Goal: Use online tool/utility: Use online tool/utility

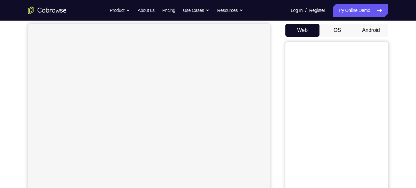
scroll to position [59, 0]
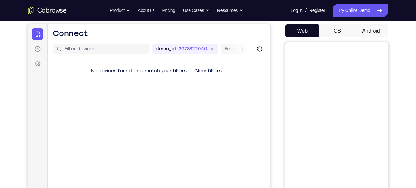
click at [378, 31] on button "Android" at bounding box center [371, 30] width 34 height 13
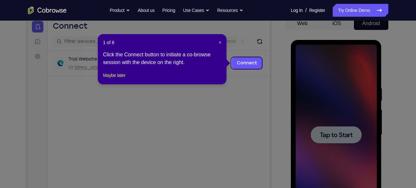
scroll to position [0, 0]
click at [219, 42] on span "×" at bounding box center [220, 42] width 3 height 5
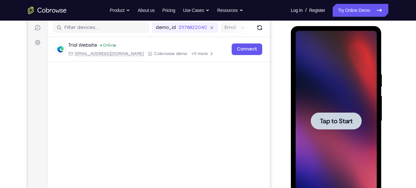
scroll to position [106, 0]
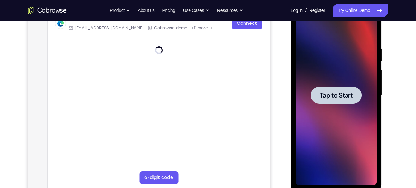
click at [321, 98] on span "Tap to Start" at bounding box center [336, 95] width 33 height 6
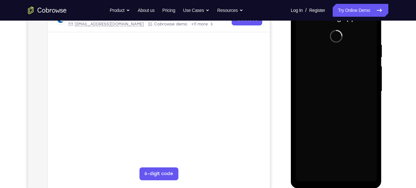
scroll to position [110, 0]
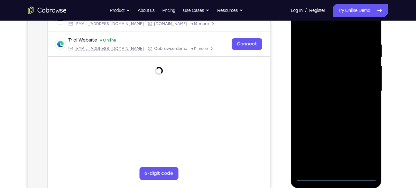
click at [336, 176] on div at bounding box center [335, 91] width 81 height 180
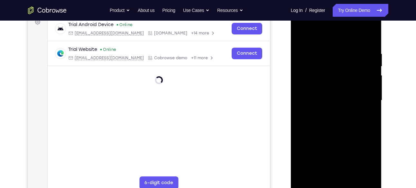
scroll to position [100, 0]
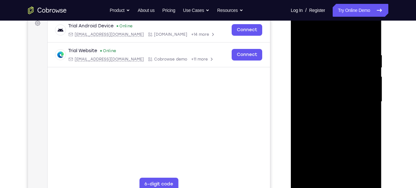
click at [361, 160] on div at bounding box center [335, 102] width 81 height 180
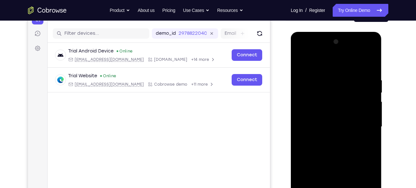
scroll to position [74, 0]
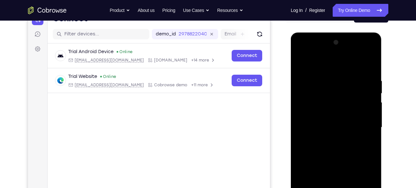
click at [327, 63] on div at bounding box center [335, 127] width 81 height 180
click at [309, 107] on div at bounding box center [335, 127] width 81 height 180
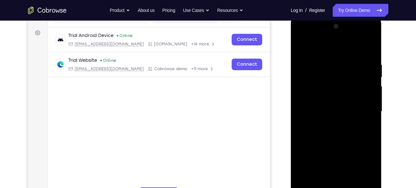
scroll to position [93, 0]
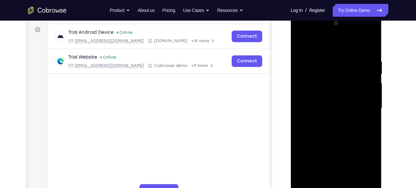
click at [327, 108] on div at bounding box center [335, 108] width 81 height 180
click at [326, 102] on div at bounding box center [335, 108] width 81 height 180
click at [332, 117] on div at bounding box center [335, 108] width 81 height 180
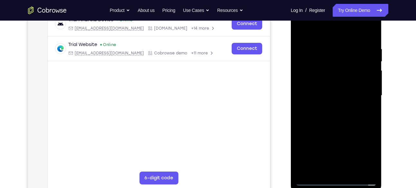
scroll to position [103, 0]
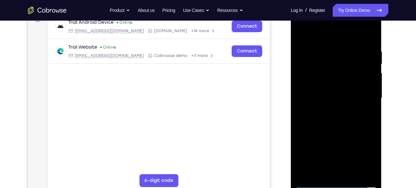
drag, startPoint x: 337, startPoint y: 147, endPoint x: 337, endPoint y: 119, distance: 28.0
click at [337, 119] on div at bounding box center [335, 98] width 81 height 180
click at [338, 169] on div at bounding box center [335, 98] width 81 height 180
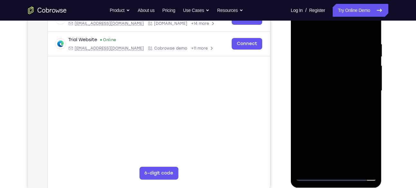
scroll to position [112, 0]
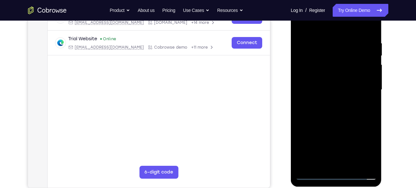
click at [343, 117] on div at bounding box center [335, 90] width 81 height 180
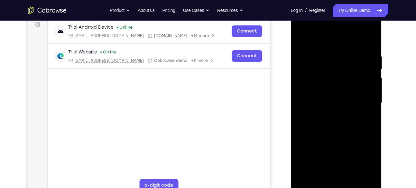
scroll to position [97, 0]
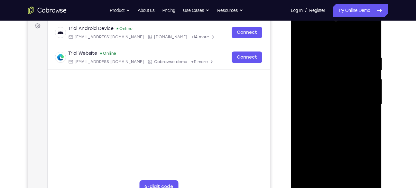
click at [302, 128] on div at bounding box center [335, 104] width 81 height 180
drag, startPoint x: 343, startPoint y: 146, endPoint x: 340, endPoint y: 63, distance: 83.0
click at [340, 63] on div at bounding box center [335, 104] width 81 height 180
drag, startPoint x: 338, startPoint y: 76, endPoint x: 338, endPoint y: 102, distance: 25.7
click at [338, 102] on div at bounding box center [335, 104] width 81 height 180
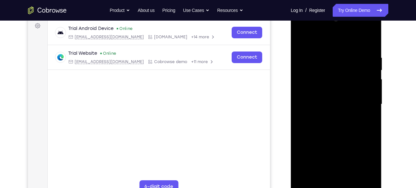
drag, startPoint x: 339, startPoint y: 76, endPoint x: 342, endPoint y: 138, distance: 62.1
click at [342, 138] on div at bounding box center [335, 104] width 81 height 180
drag, startPoint x: 343, startPoint y: 97, endPoint x: 347, endPoint y: 155, distance: 58.3
click at [347, 155] on div at bounding box center [335, 104] width 81 height 180
click at [357, 47] on div at bounding box center [335, 104] width 81 height 180
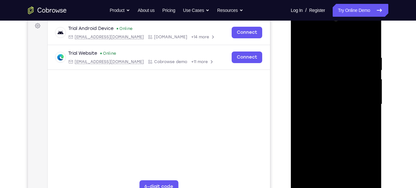
click at [332, 91] on div at bounding box center [335, 104] width 81 height 180
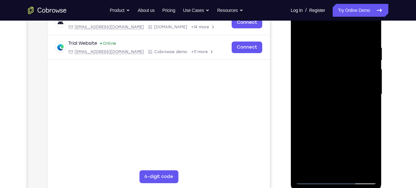
scroll to position [113, 0]
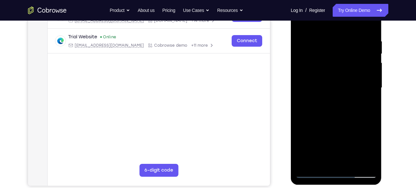
drag, startPoint x: 337, startPoint y: 140, endPoint x: 331, endPoint y: 87, distance: 53.4
click at [331, 87] on div at bounding box center [335, 88] width 81 height 180
click at [312, 172] on div at bounding box center [335, 88] width 81 height 180
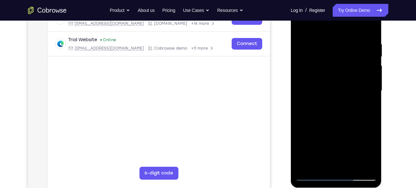
scroll to position [110, 0]
click at [301, 26] on div at bounding box center [335, 91] width 81 height 180
drag, startPoint x: 343, startPoint y: 141, endPoint x: 344, endPoint y: 116, distance: 25.1
click at [344, 116] on div at bounding box center [335, 91] width 81 height 180
drag, startPoint x: 341, startPoint y: 138, endPoint x: 341, endPoint y: 88, distance: 49.8
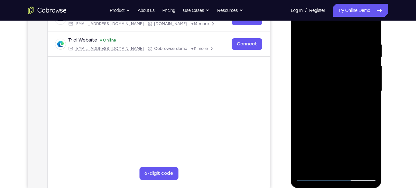
click at [341, 88] on div at bounding box center [335, 91] width 81 height 180
click at [306, 48] on div at bounding box center [335, 91] width 81 height 180
drag, startPoint x: 338, startPoint y: 53, endPoint x: 339, endPoint y: 90, distance: 37.0
click at [339, 90] on div at bounding box center [335, 91] width 81 height 180
drag, startPoint x: 336, startPoint y: 49, endPoint x: 335, endPoint y: 133, distance: 84.6
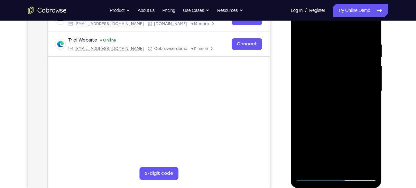
click at [335, 133] on div at bounding box center [335, 91] width 81 height 180
drag, startPoint x: 367, startPoint y: 82, endPoint x: 322, endPoint y: 86, distance: 44.9
click at [322, 86] on div at bounding box center [335, 91] width 81 height 180
drag, startPoint x: 366, startPoint y: 82, endPoint x: 312, endPoint y: 80, distance: 53.7
click at [312, 80] on div at bounding box center [335, 91] width 81 height 180
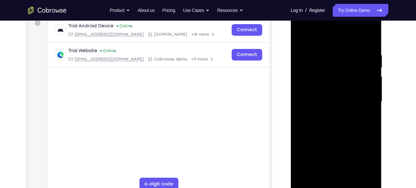
scroll to position [99, 0]
click at [371, 27] on div at bounding box center [335, 102] width 81 height 180
click at [349, 148] on div at bounding box center [335, 102] width 81 height 180
click at [345, 113] on div at bounding box center [335, 102] width 81 height 180
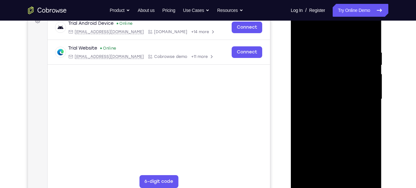
scroll to position [103, 0]
click at [357, 32] on div at bounding box center [335, 99] width 81 height 180
click at [313, 183] on div at bounding box center [335, 99] width 81 height 180
click at [331, 42] on div at bounding box center [335, 99] width 81 height 180
click at [313, 183] on div at bounding box center [335, 99] width 81 height 180
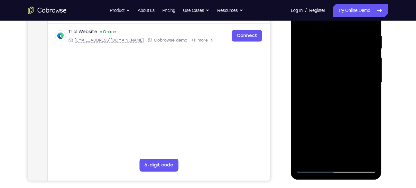
scroll to position [119, 0]
drag, startPoint x: 348, startPoint y: 120, endPoint x: 342, endPoint y: 69, distance: 50.6
click at [342, 69] on div at bounding box center [335, 82] width 81 height 180
click at [308, 85] on div at bounding box center [335, 82] width 81 height 180
drag, startPoint x: 341, startPoint y: 126, endPoint x: 341, endPoint y: 98, distance: 27.6
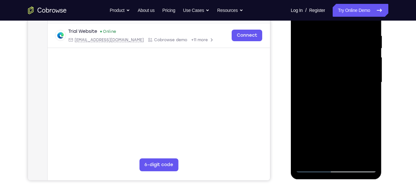
click at [341, 98] on div at bounding box center [335, 82] width 81 height 180
drag, startPoint x: 338, startPoint y: 129, endPoint x: 339, endPoint y: 71, distance: 57.2
click at [339, 71] on div at bounding box center [335, 82] width 81 height 180
drag, startPoint x: 340, startPoint y: 127, endPoint x: 340, endPoint y: 57, distance: 69.8
click at [340, 57] on div at bounding box center [335, 82] width 81 height 180
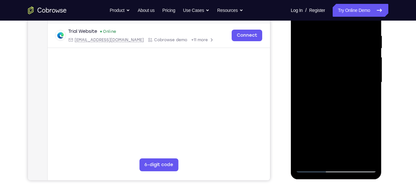
drag, startPoint x: 339, startPoint y: 128, endPoint x: 339, endPoint y: 76, distance: 52.7
click at [339, 76] on div at bounding box center [335, 82] width 81 height 180
drag, startPoint x: 338, startPoint y: 122, endPoint x: 339, endPoint y: 72, distance: 49.2
click at [339, 72] on div at bounding box center [335, 82] width 81 height 180
click at [314, 167] on div at bounding box center [335, 82] width 81 height 180
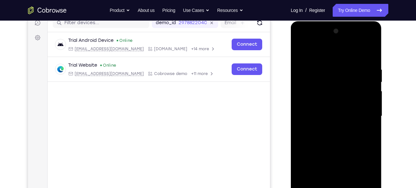
scroll to position [84, 0]
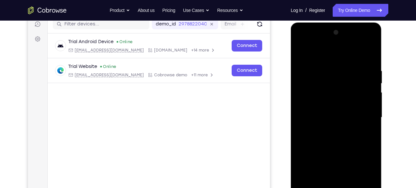
click at [301, 41] on div at bounding box center [335, 117] width 81 height 180
click at [365, 113] on div at bounding box center [335, 117] width 81 height 180
click at [330, 129] on div at bounding box center [335, 117] width 81 height 180
click at [336, 83] on div at bounding box center [335, 117] width 81 height 180
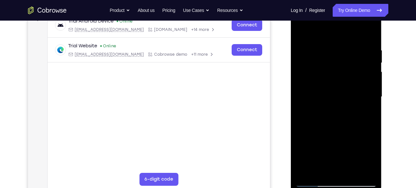
scroll to position [104, 0]
click at [328, 47] on div at bounding box center [335, 97] width 81 height 180
click at [372, 99] on div at bounding box center [335, 97] width 81 height 180
click at [372, 84] on div at bounding box center [335, 97] width 81 height 180
click at [370, 34] on div at bounding box center [335, 97] width 81 height 180
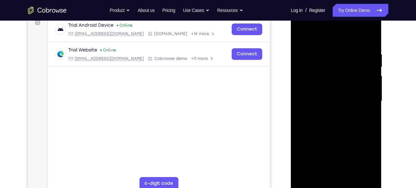
scroll to position [100, 0]
click at [348, 51] on div at bounding box center [335, 101] width 81 height 180
click at [368, 40] on div at bounding box center [335, 101] width 81 height 180
click at [370, 35] on div at bounding box center [335, 101] width 81 height 180
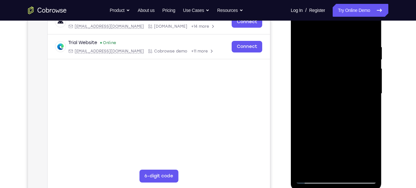
scroll to position [108, 0]
click at [312, 179] on div at bounding box center [335, 93] width 81 height 180
drag, startPoint x: 339, startPoint y: 142, endPoint x: 337, endPoint y: 43, distance: 99.4
click at [337, 43] on div at bounding box center [335, 93] width 81 height 180
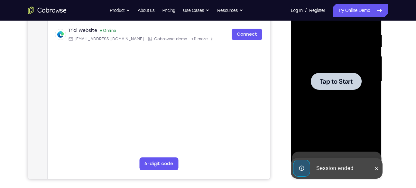
scroll to position [121, 0]
